Goal: Information Seeking & Learning: Learn about a topic

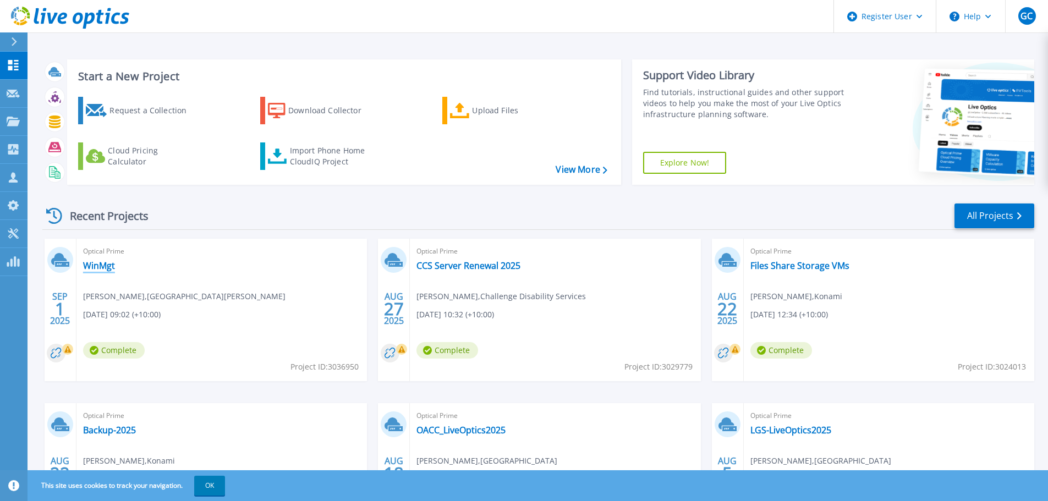
click at [104, 266] on link "WinMgt" at bounding box center [99, 265] width 32 height 11
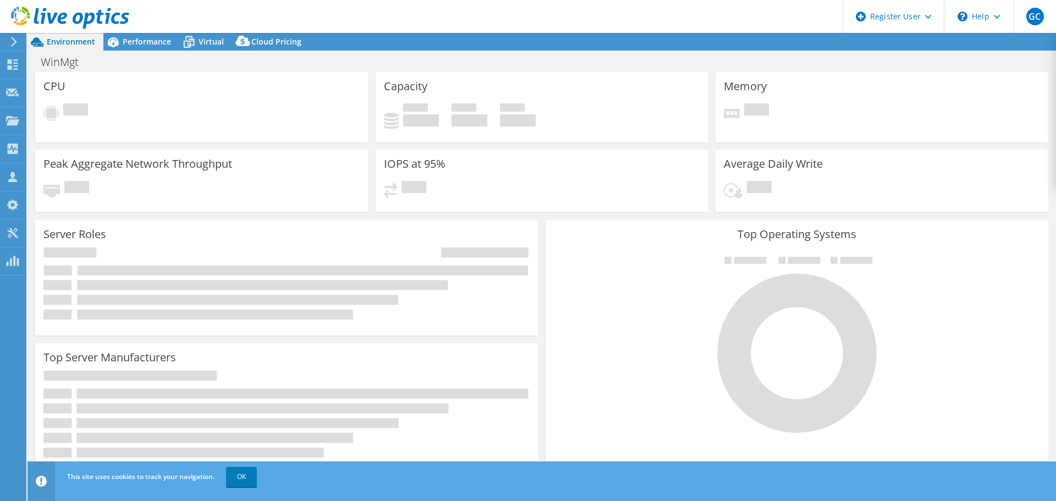
select select "USD"
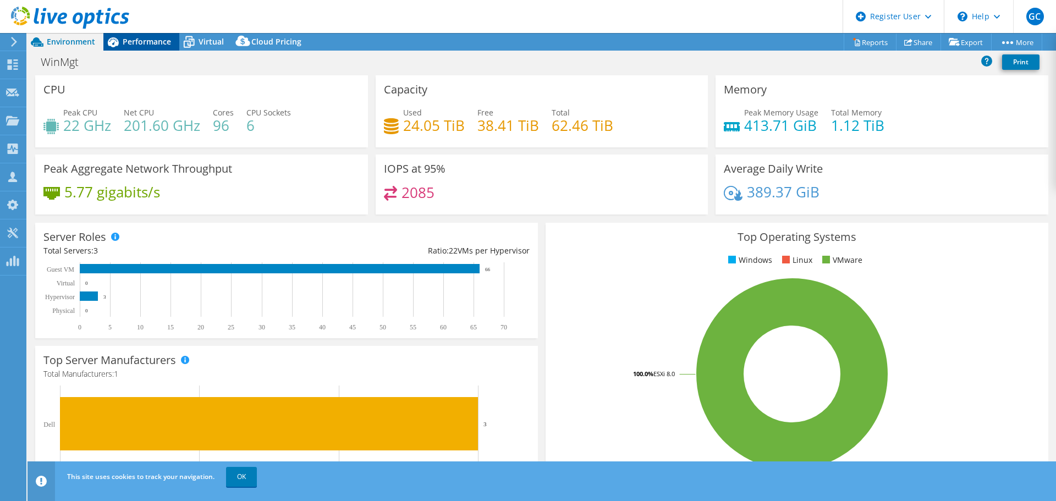
click at [145, 44] on span "Performance" at bounding box center [147, 41] width 48 height 10
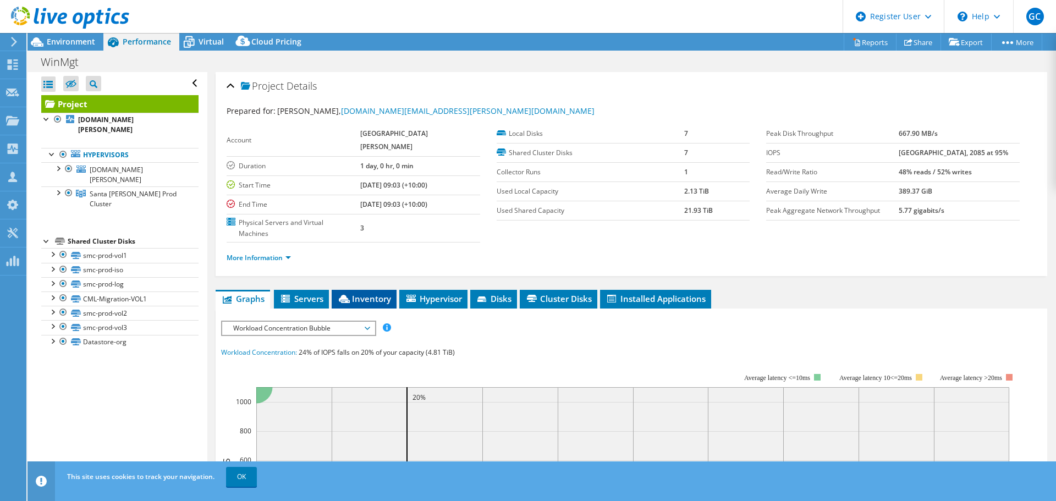
click at [368, 293] on span "Inventory" at bounding box center [364, 298] width 54 height 11
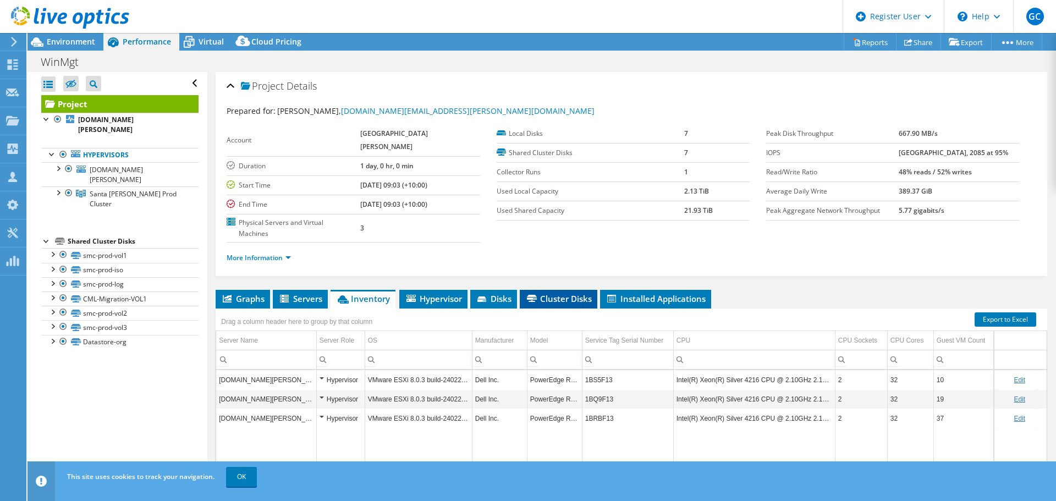
click at [557, 290] on li "Cluster Disks" at bounding box center [559, 299] width 78 height 19
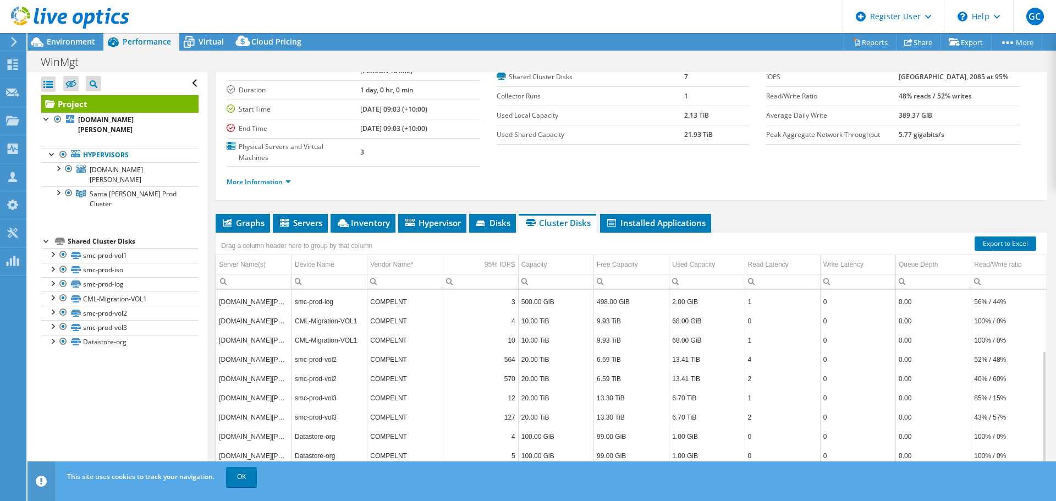
scroll to position [83, 0]
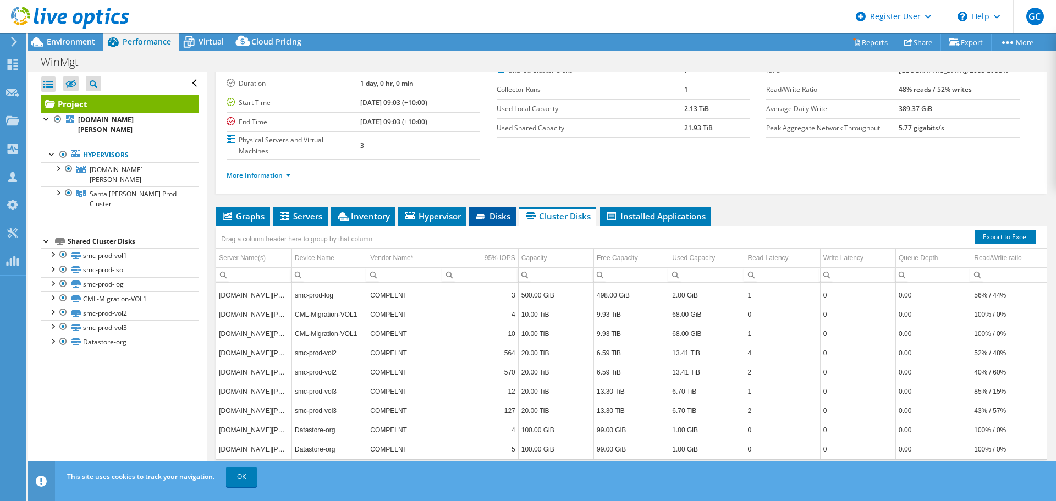
click at [495, 211] on span "Disks" at bounding box center [493, 216] width 36 height 11
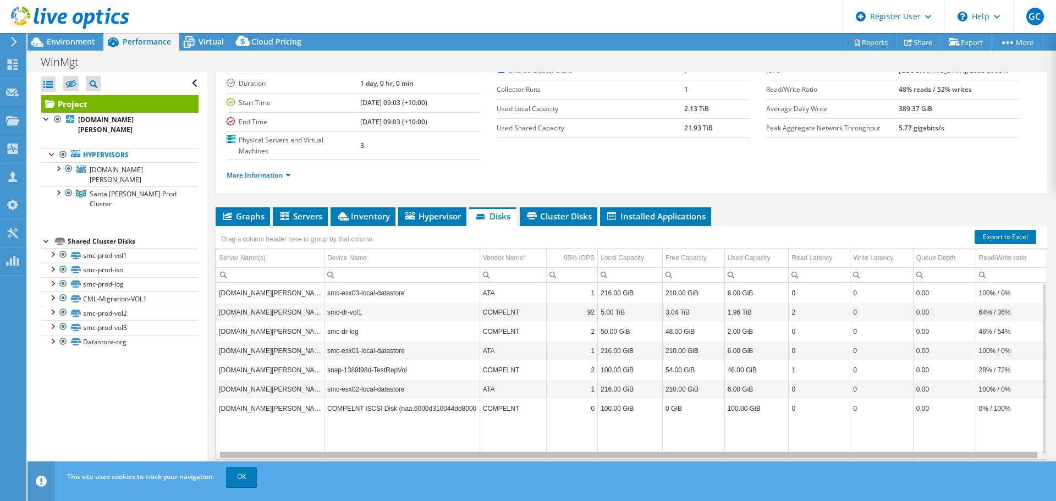
scroll to position [0, 0]
drag, startPoint x: 420, startPoint y: 435, endPoint x: 312, endPoint y: 429, distance: 108.6
click at [312, 429] on body "GC Dell User [PERSON_NAME] [EMAIL_ADDRESS][DOMAIN_NAME] Dell My Profile Log Out…" at bounding box center [528, 250] width 1056 height 501
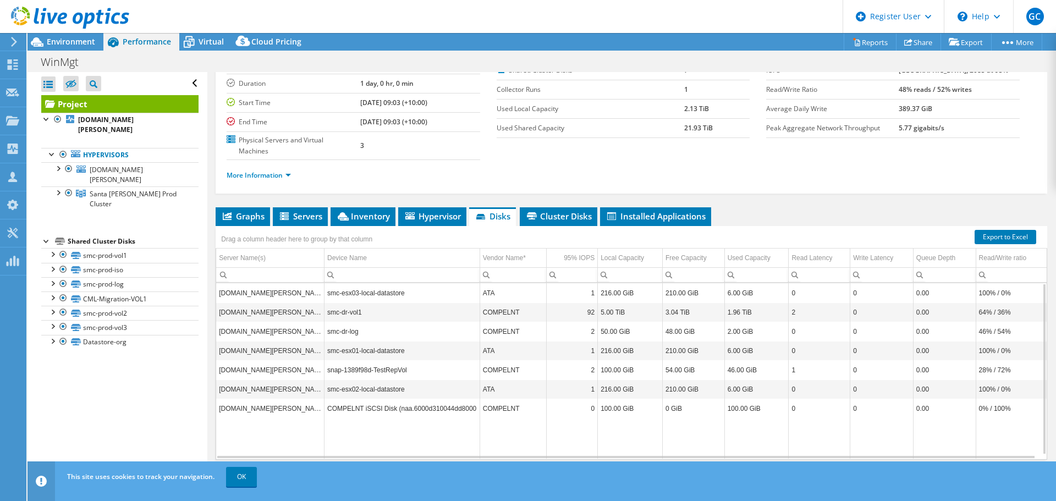
click at [436, 181] on div "Project Details Prepared for: [PERSON_NAME], [DOMAIN_NAME][EMAIL_ADDRESS][PERSO…" at bounding box center [631, 246] width 848 height 512
drag, startPoint x: 440, startPoint y: 191, endPoint x: 434, endPoint y: 194, distance: 6.2
click at [440, 211] on span "Hypervisor" at bounding box center [432, 216] width 57 height 11
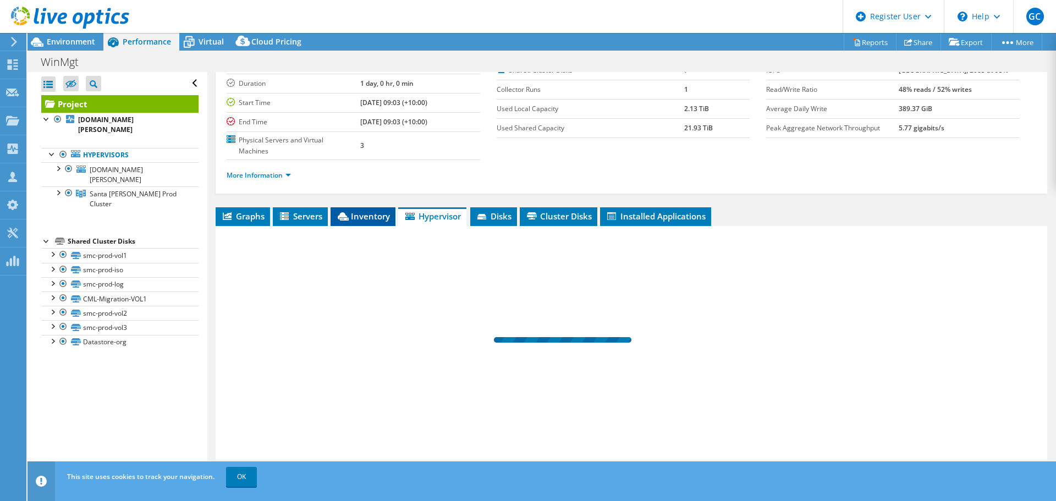
click at [376, 211] on span "Inventory" at bounding box center [363, 216] width 54 height 11
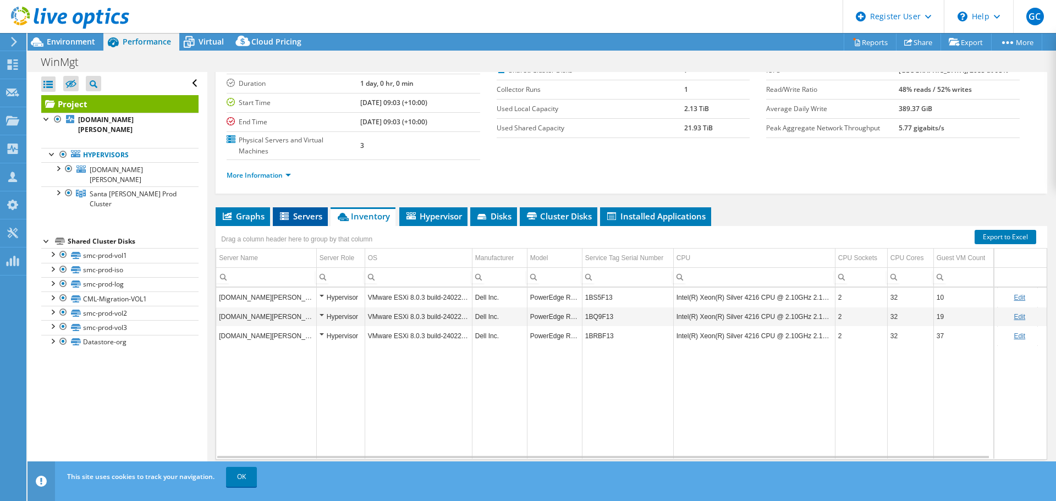
click at [311, 211] on span "Servers" at bounding box center [300, 216] width 44 height 11
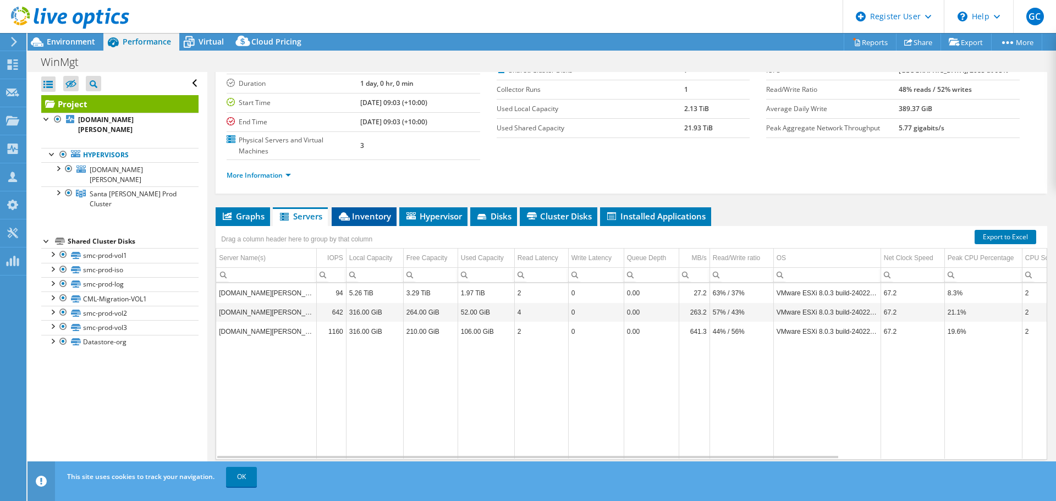
click at [350, 207] on li "Inventory" at bounding box center [364, 216] width 65 height 19
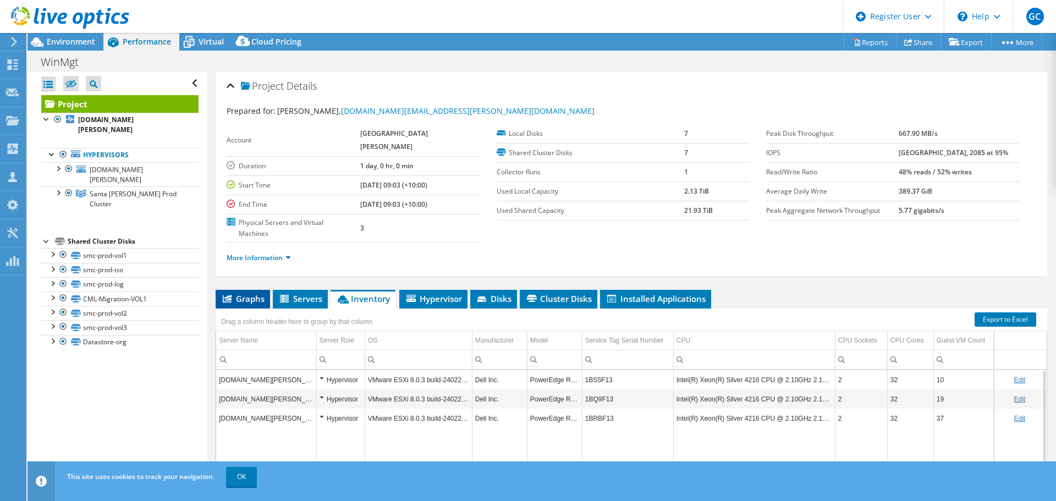
click at [245, 293] on span "Graphs" at bounding box center [242, 298] width 43 height 11
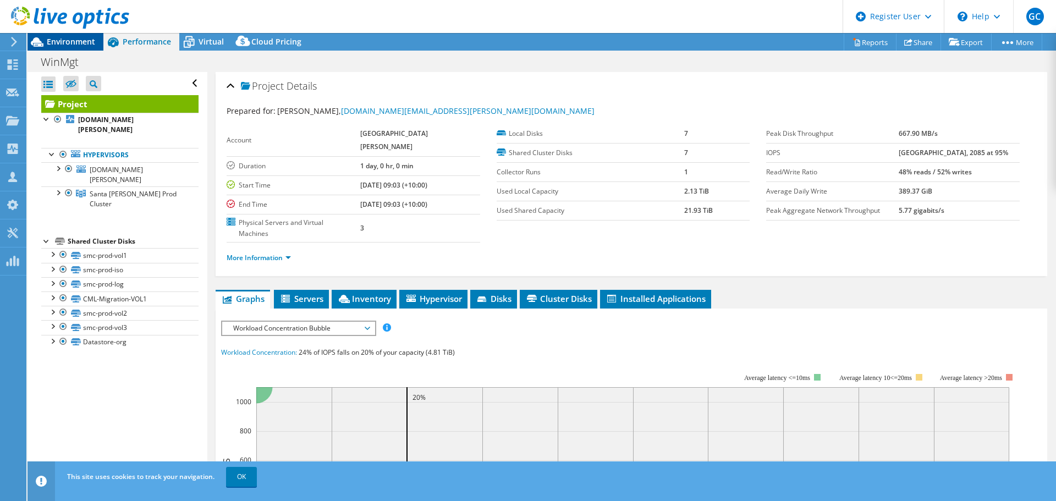
click at [68, 44] on span "Environment" at bounding box center [71, 41] width 48 height 10
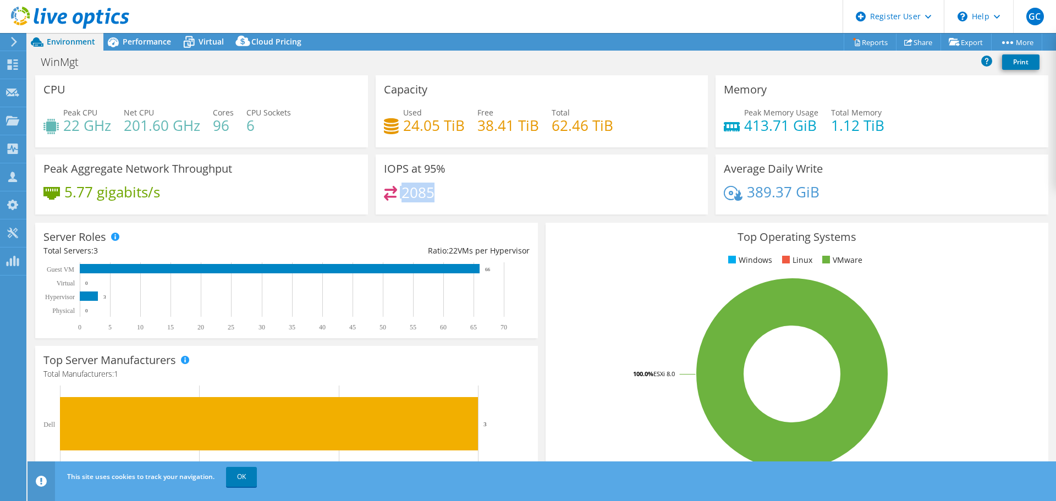
drag, startPoint x: 447, startPoint y: 196, endPoint x: 375, endPoint y: 195, distance: 72.1
click at [376, 195] on div "IOPS at 95% 2085" at bounding box center [542, 185] width 333 height 60
click at [588, 283] on rect at bounding box center [792, 374] width 476 height 193
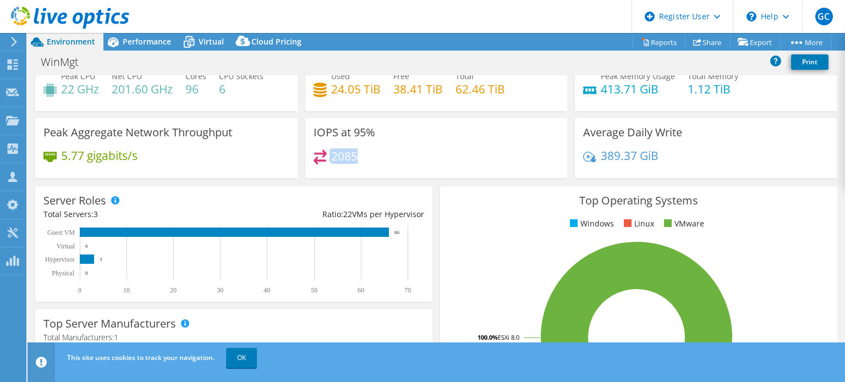
scroll to position [55, 0]
